Goal: Transaction & Acquisition: Book appointment/travel/reservation

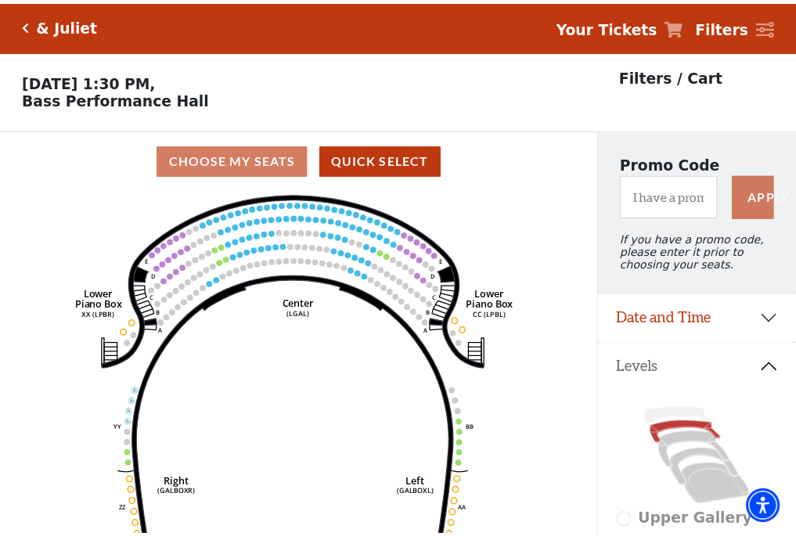
scroll to position [73, 0]
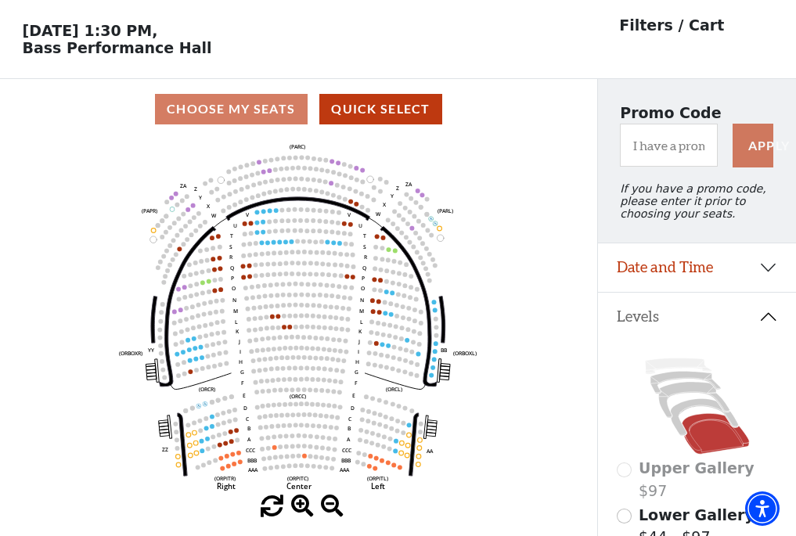
scroll to position [73, 0]
